Goal: Find contact information: Find contact information

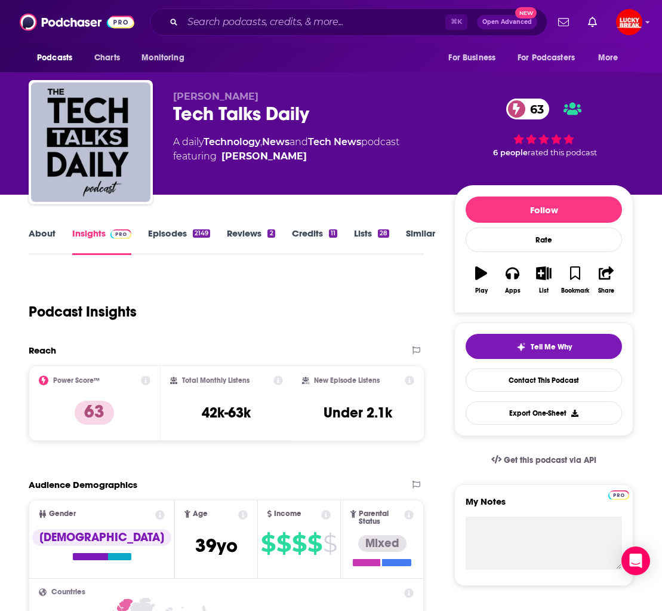
click at [359, 280] on div "Podcast Insights" at bounding box center [222, 304] width 386 height 61
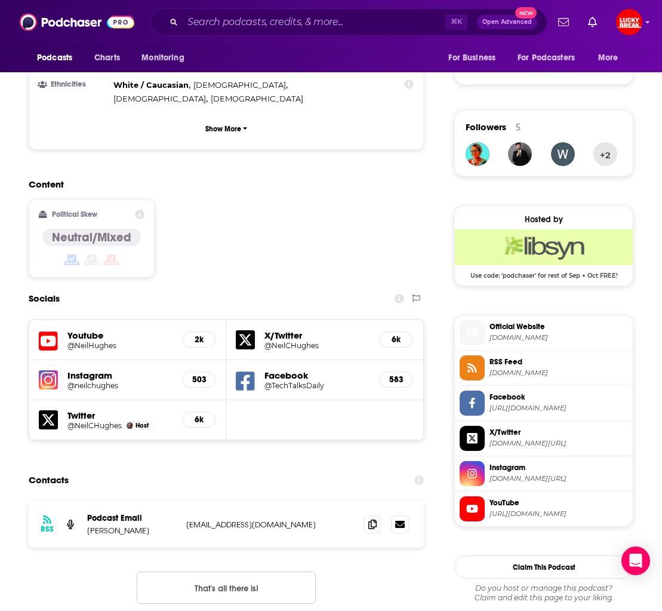
scroll to position [808, 0]
drag, startPoint x: 371, startPoint y: 469, endPoint x: 339, endPoint y: 466, distance: 31.8
click at [371, 519] on icon at bounding box center [372, 524] width 8 height 10
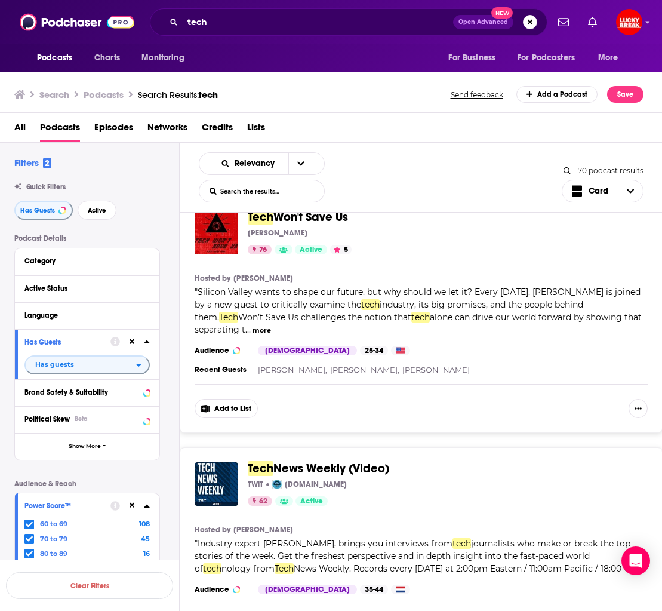
scroll to position [3806, 0]
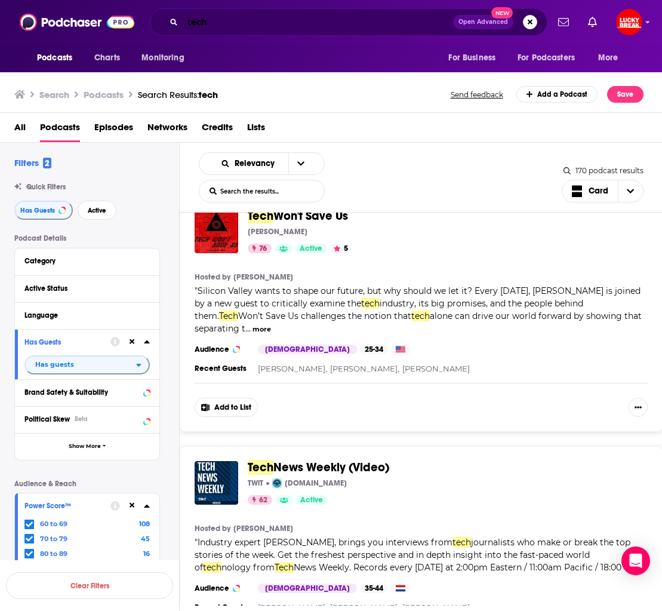
click at [298, 21] on input "tech" at bounding box center [318, 22] width 270 height 19
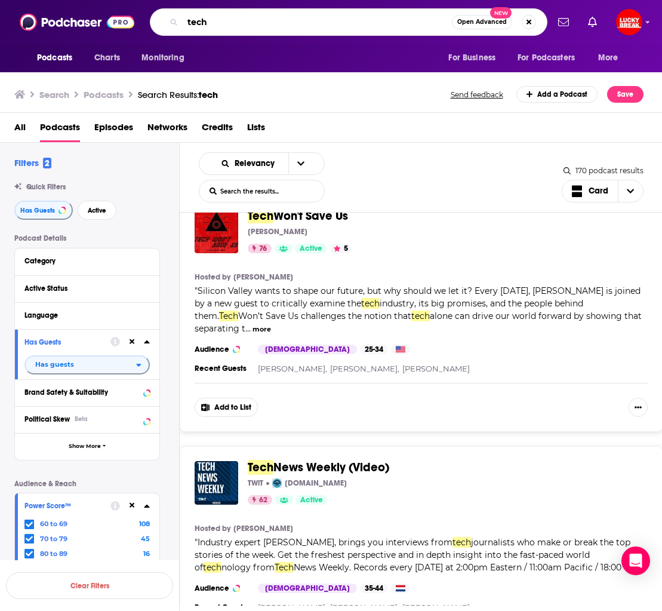
click at [298, 21] on input "tech" at bounding box center [317, 22] width 269 height 19
type input "music industry"
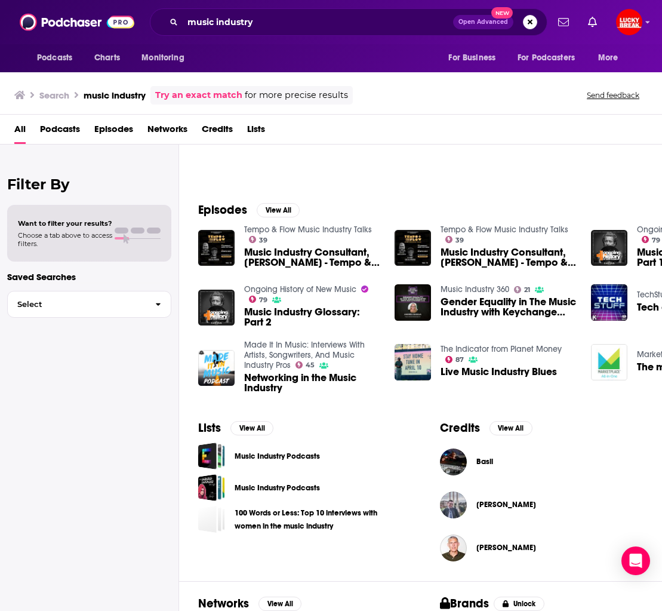
scroll to position [201, 0]
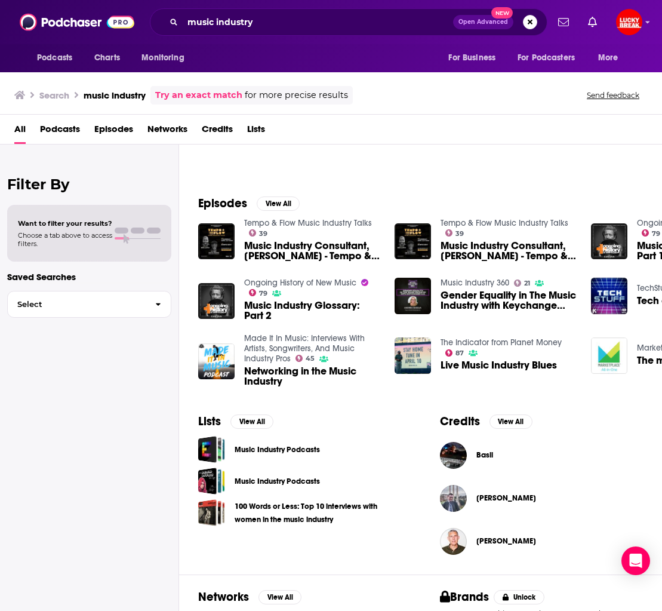
click at [61, 127] on span "Podcasts" at bounding box center [60, 131] width 40 height 24
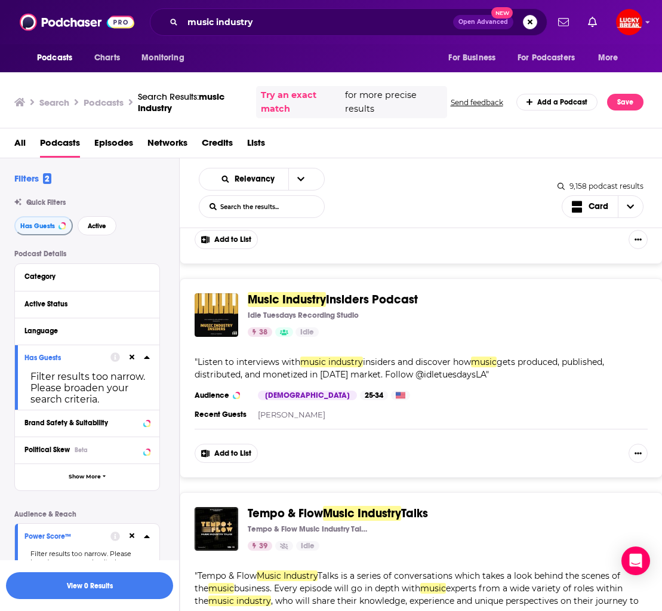
scroll to position [666, 0]
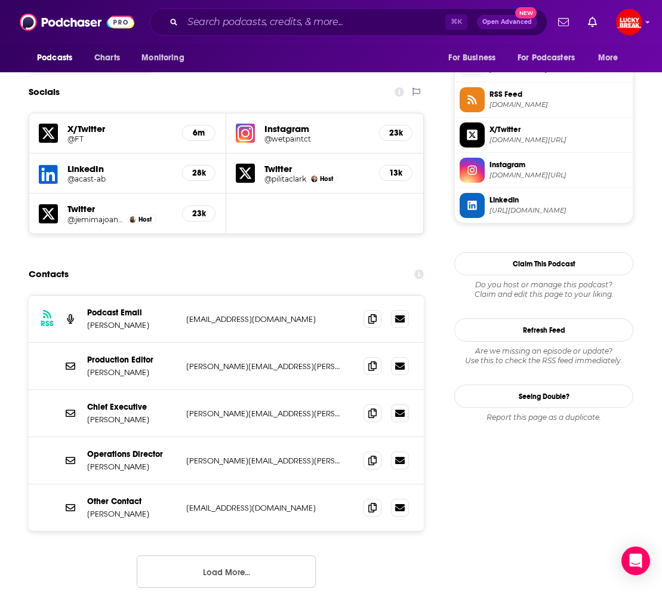
scroll to position [1081, 0]
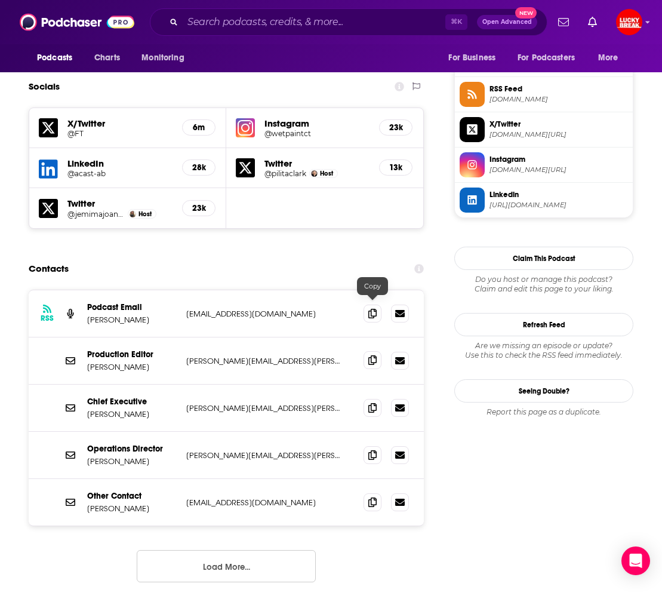
click at [370, 355] on icon at bounding box center [372, 360] width 8 height 10
click at [373, 402] on icon at bounding box center [372, 407] width 8 height 10
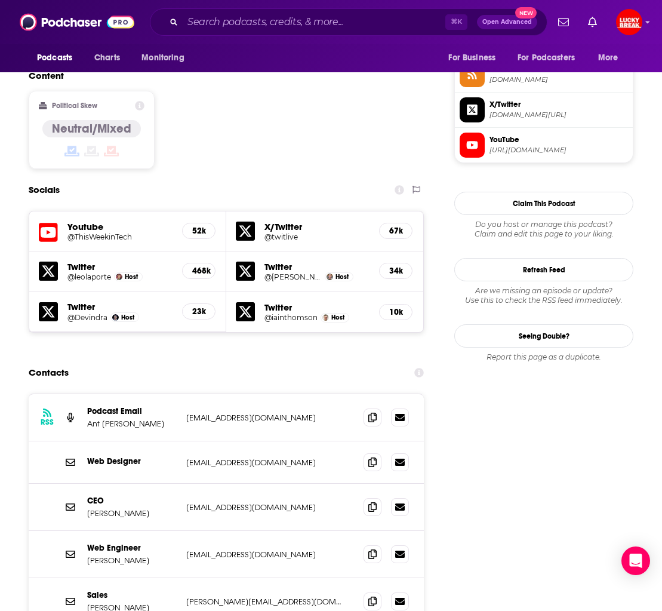
scroll to position [993, 0]
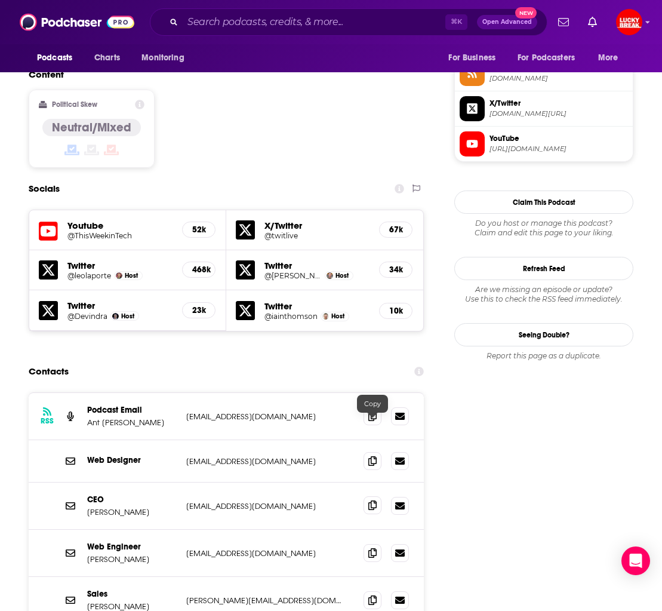
click at [373, 500] on icon at bounding box center [372, 505] width 8 height 10
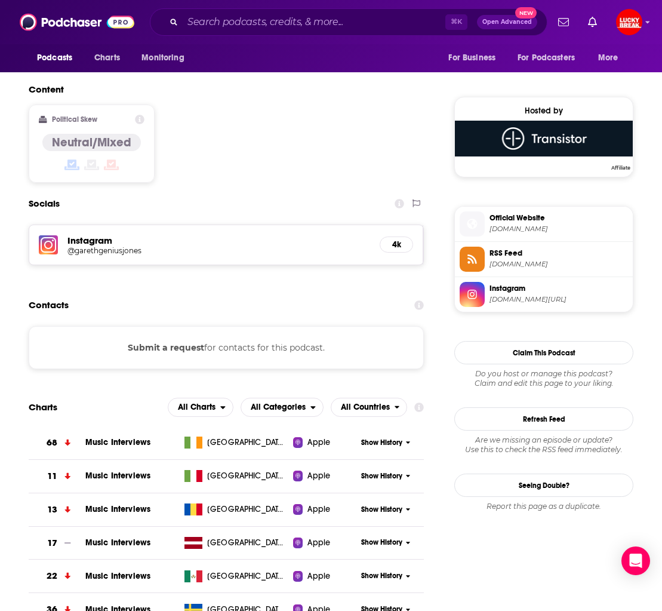
scroll to position [917, 0]
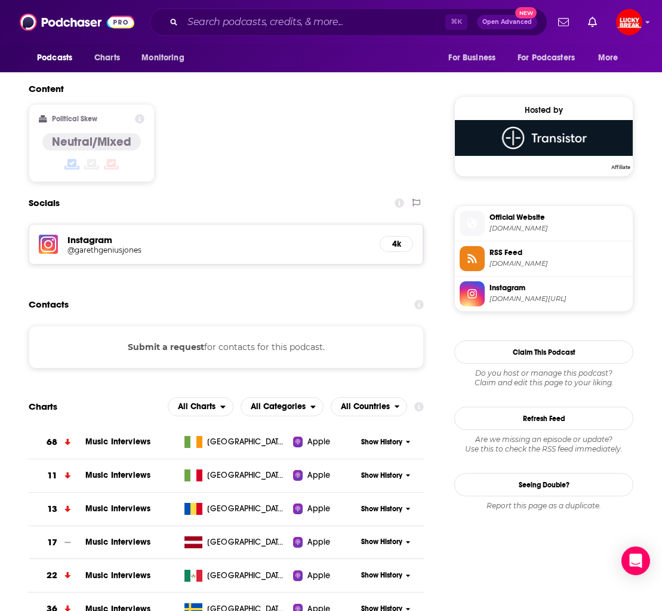
click at [96, 234] on h5 "Instagram" at bounding box center [218, 239] width 303 height 11
click at [100, 234] on h5 "Instagram" at bounding box center [218, 239] width 303 height 11
click at [112, 245] on h5 "@garethgeniusjones" at bounding box center [162, 249] width 191 height 9
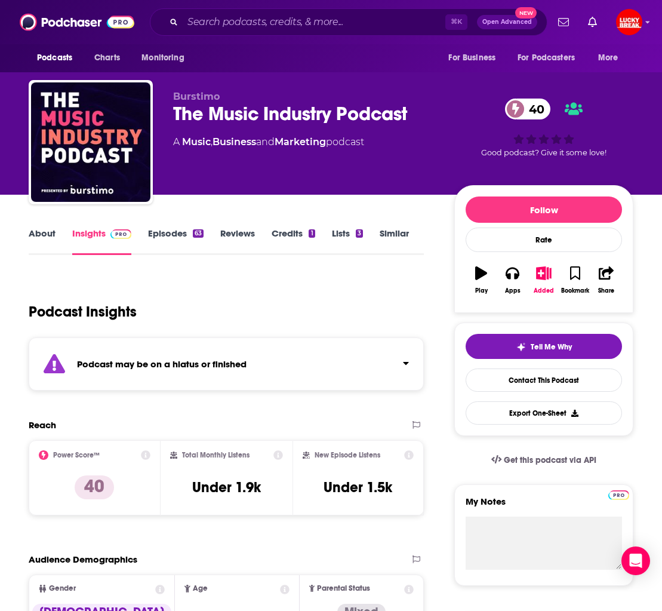
click at [179, 239] on link "Episodes 63" at bounding box center [176, 240] width 56 height 27
